Goal: Check status: Check status

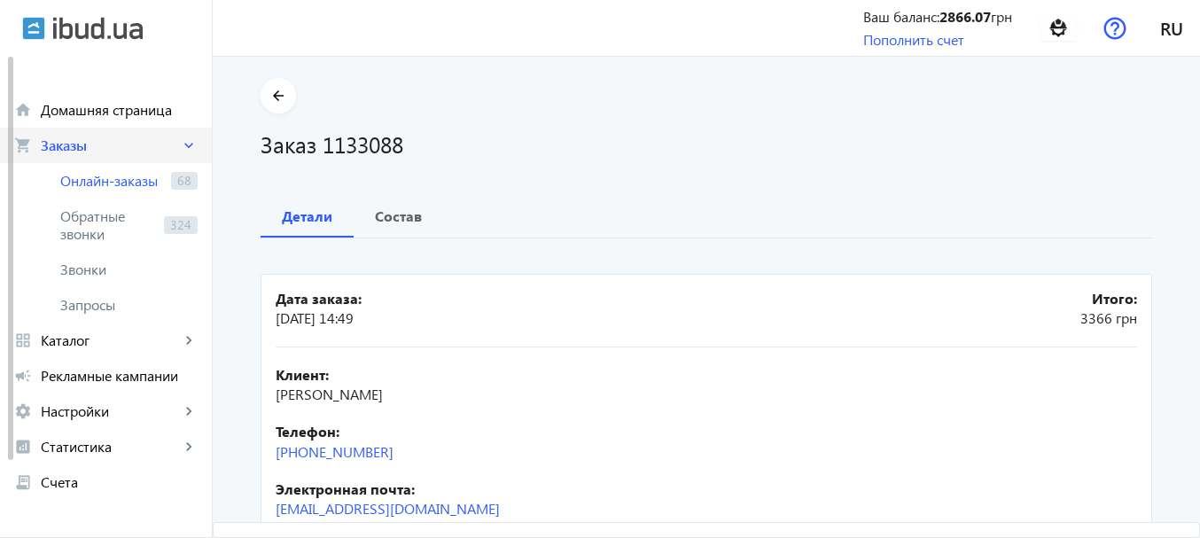
click at [85, 152] on span "Заказы" at bounding box center [110, 145] width 139 height 18
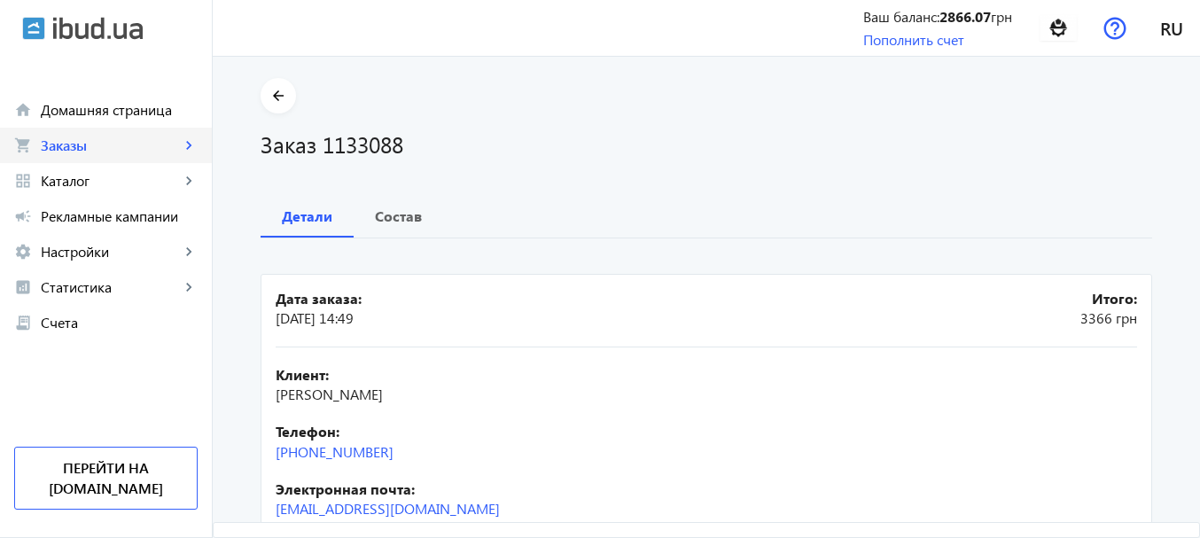
click at [89, 147] on span "Заказы" at bounding box center [110, 145] width 139 height 18
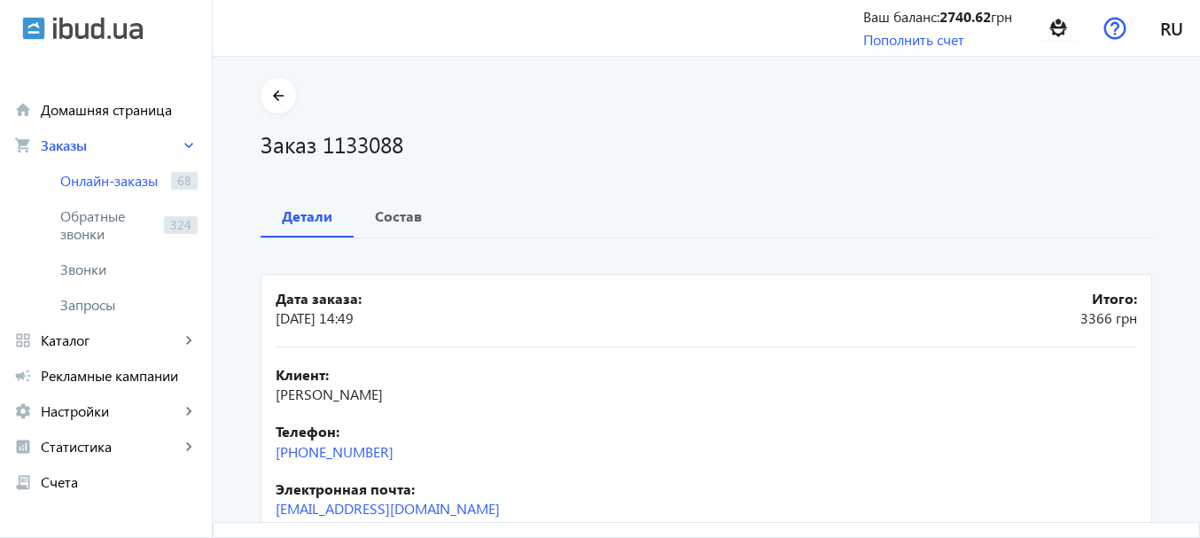
click at [676, 168] on div "arrow_back Заказ 1133088 Детали Состав Дата заказа: [DATE] 14:49 Итого: 3366 [P…" at bounding box center [706, 492] width 934 height 829
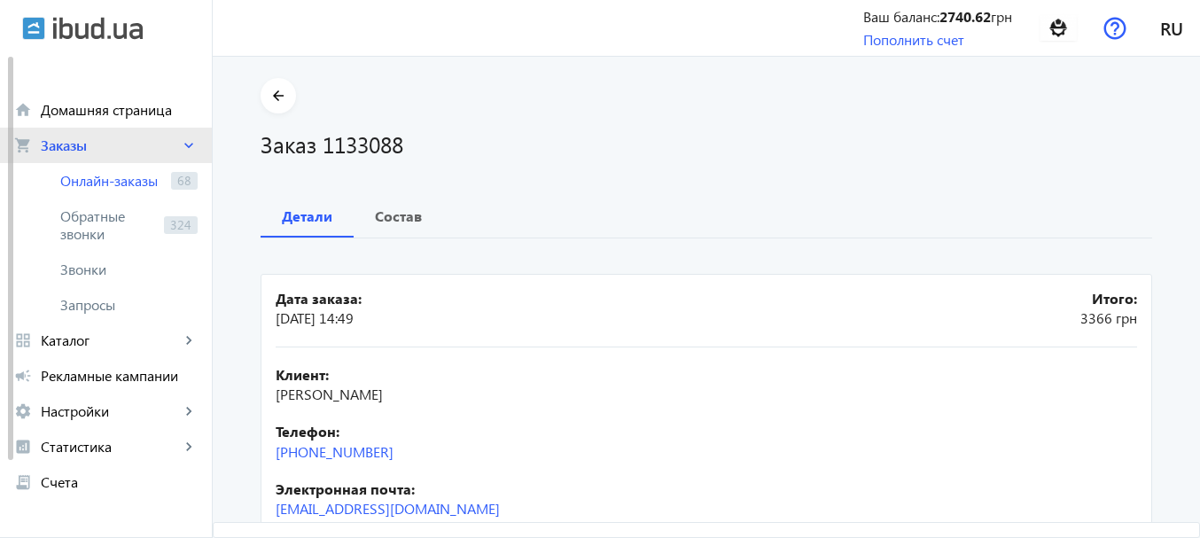
click at [84, 160] on link "shopping_cart Заказы keyboard_arrow_right" at bounding box center [106, 145] width 212 height 35
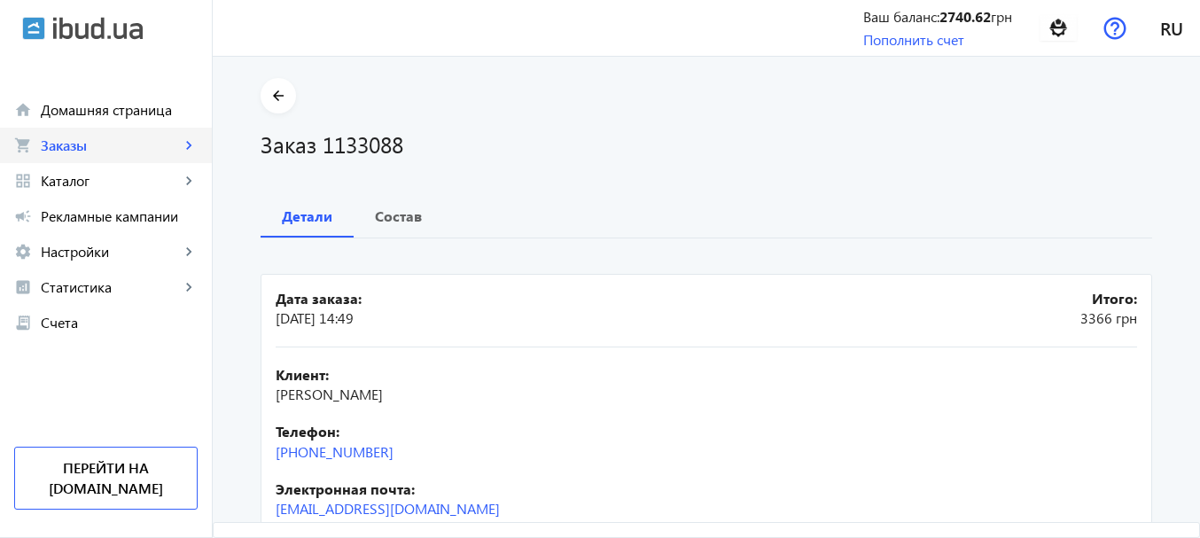
click at [84, 159] on link "shopping_cart Заказы keyboard_arrow_right" at bounding box center [106, 145] width 212 height 35
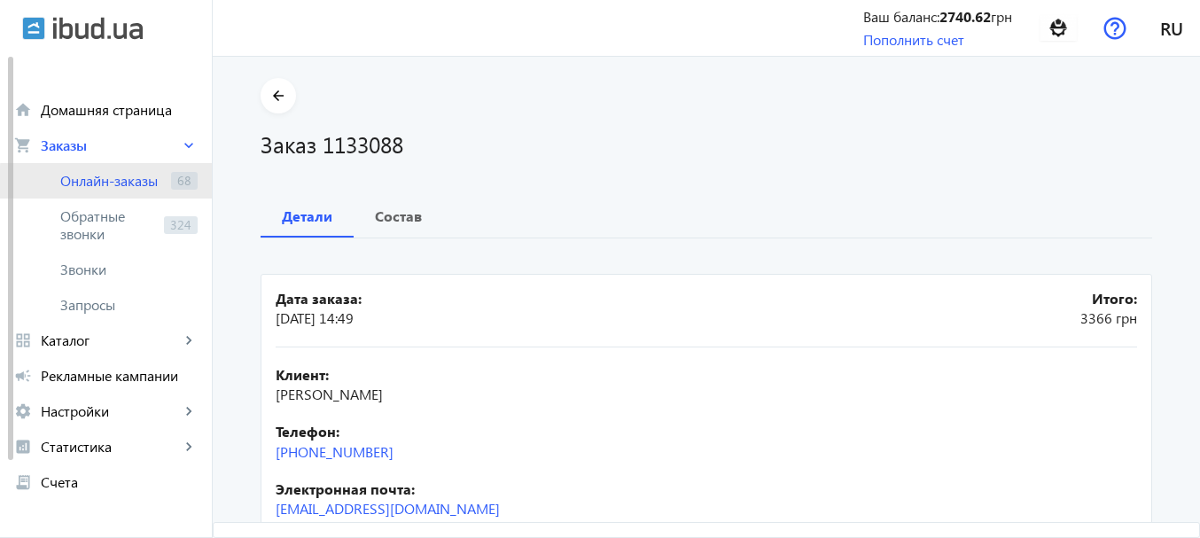
click at [148, 193] on link "Онлайн-заказы 68" at bounding box center [106, 180] width 212 height 35
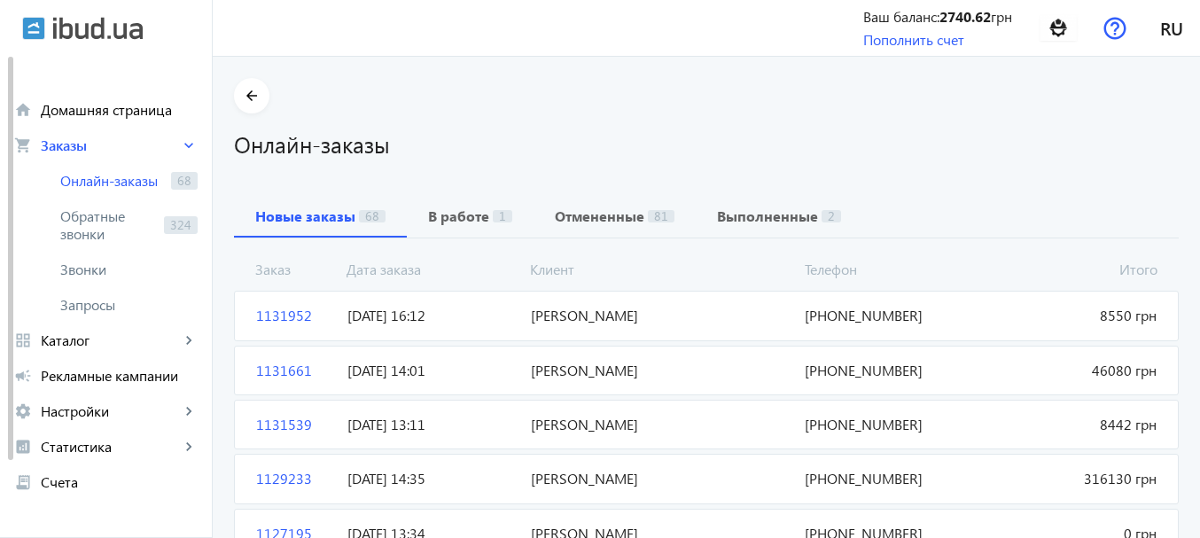
click at [569, 317] on span "[PERSON_NAME]" at bounding box center [661, 315] width 275 height 19
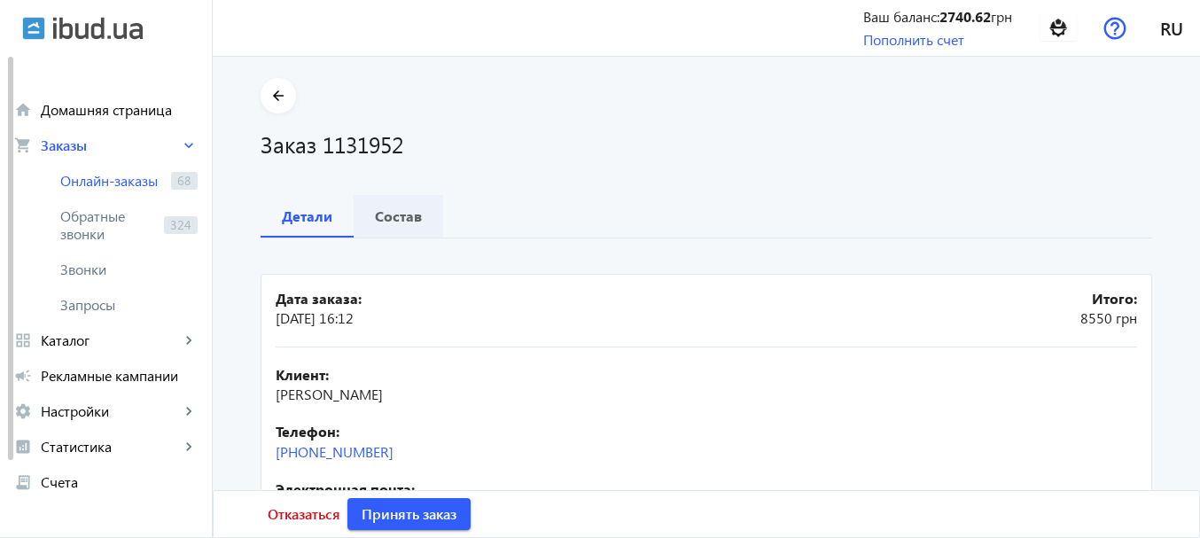
click at [397, 221] on b "Состав" at bounding box center [398, 216] width 47 height 14
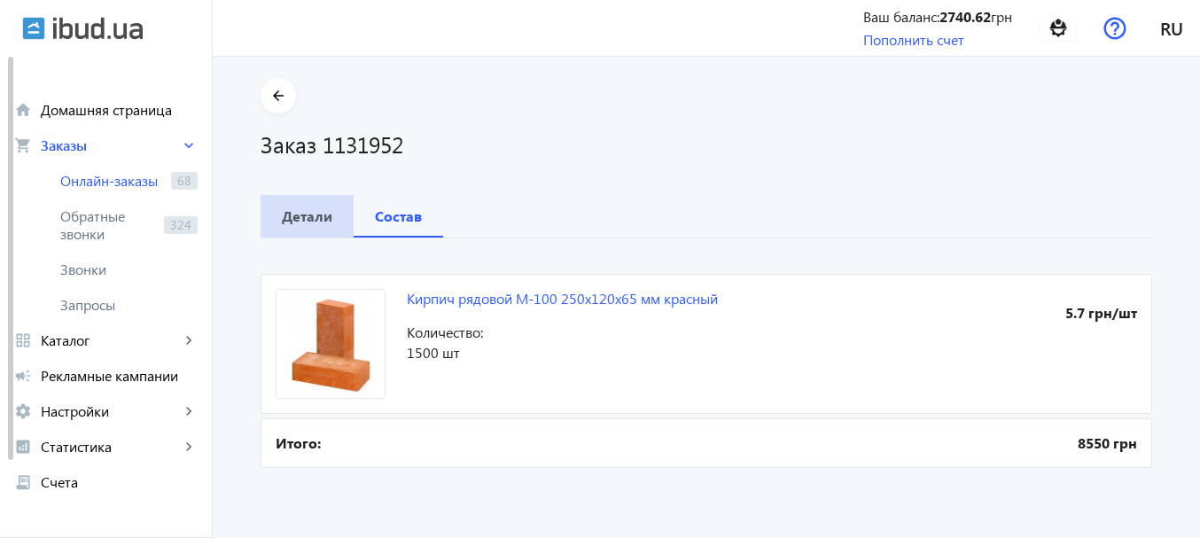
click at [314, 211] on b "Детали" at bounding box center [307, 216] width 51 height 14
